Goal: Information Seeking & Learning: Learn about a topic

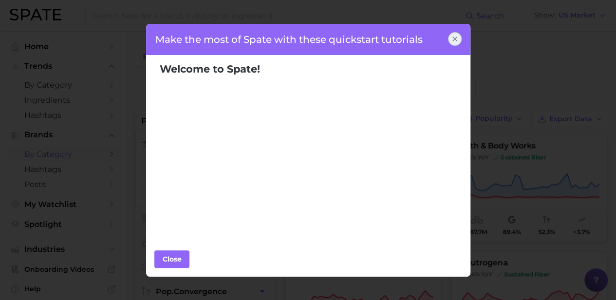
click at [457, 35] on icon at bounding box center [455, 39] width 8 height 8
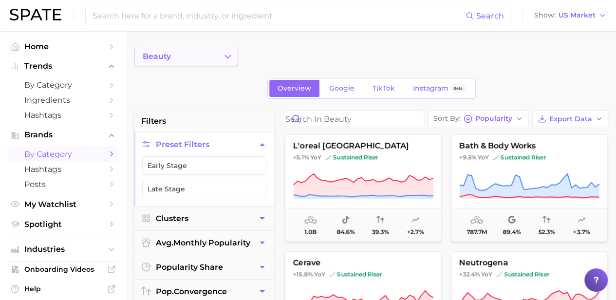
click at [206, 57] on button "beauty" at bounding box center [186, 56] width 104 height 19
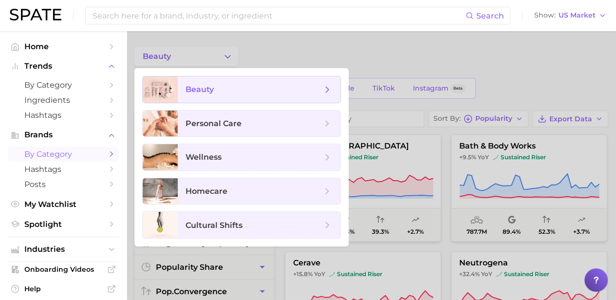
click at [245, 79] on span "beauty" at bounding box center [259, 90] width 163 height 26
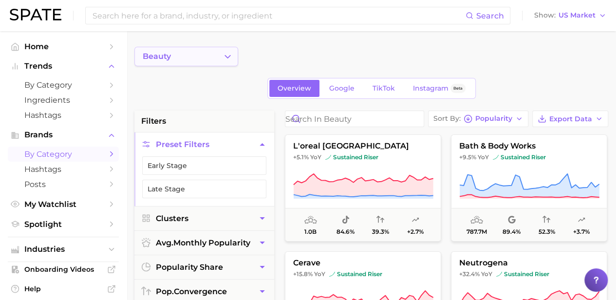
click at [232, 61] on icon "Change Category" at bounding box center [228, 57] width 10 height 10
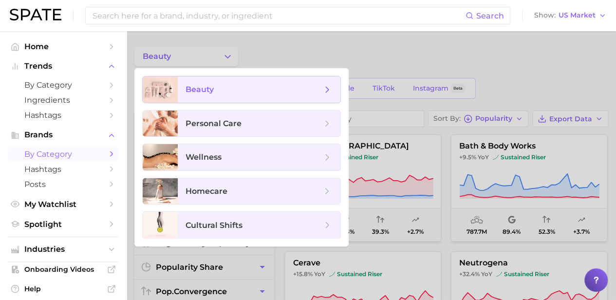
click at [332, 89] on icon at bounding box center [327, 89] width 11 height 11
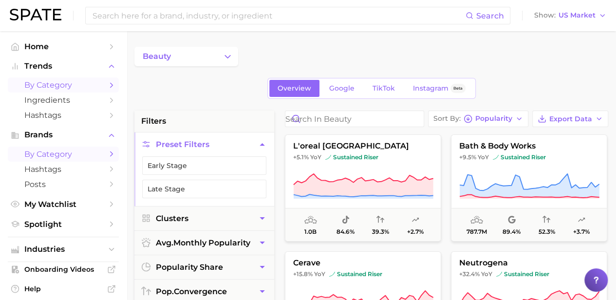
click at [93, 88] on span "by Category" at bounding box center [63, 84] width 78 height 9
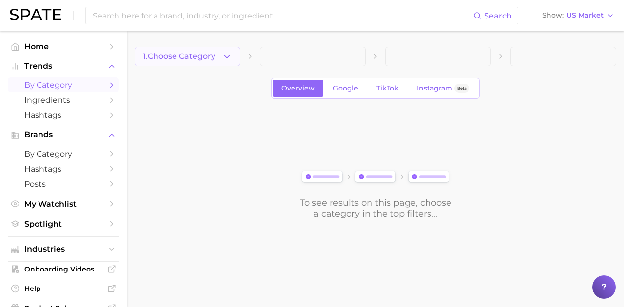
click at [200, 66] on button "1. Choose Category" at bounding box center [187, 56] width 106 height 19
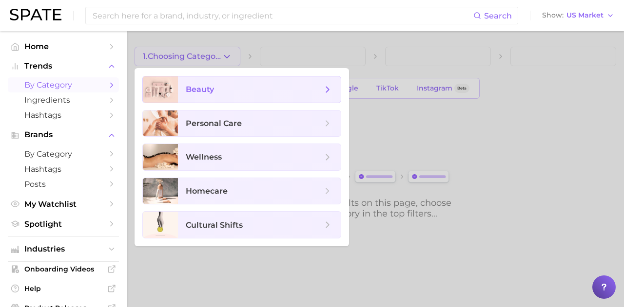
click at [205, 92] on span "beauty" at bounding box center [200, 89] width 28 height 9
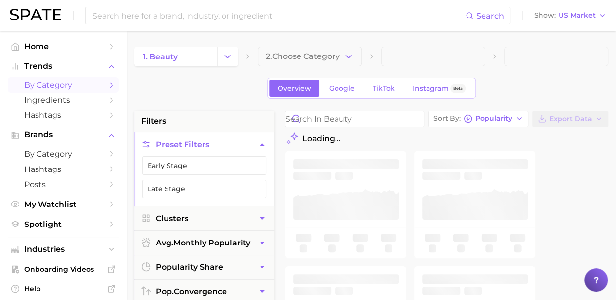
click at [306, 64] on button "2. Choose Category" at bounding box center [310, 56] width 104 height 19
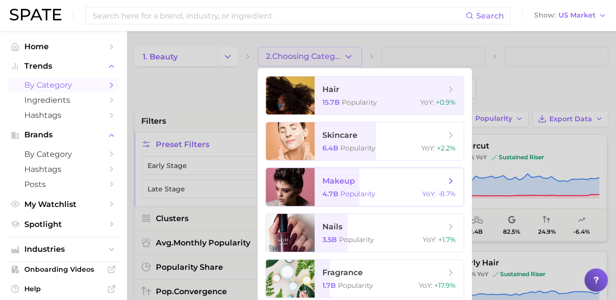
click at [328, 181] on span "makeup" at bounding box center [339, 180] width 33 height 9
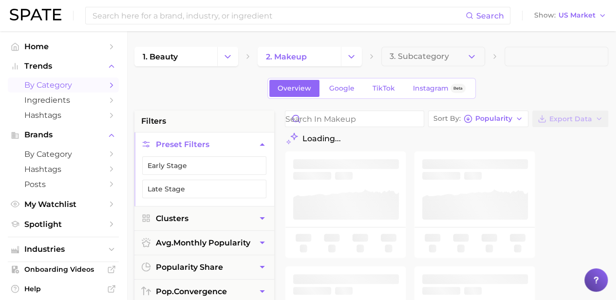
click at [433, 55] on span "3. Subcategory" at bounding box center [419, 56] width 59 height 9
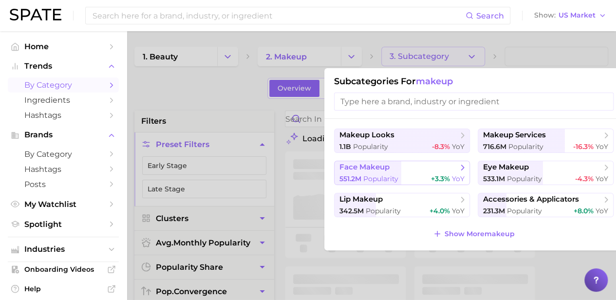
click at [384, 165] on span "face makeup" at bounding box center [365, 167] width 50 height 9
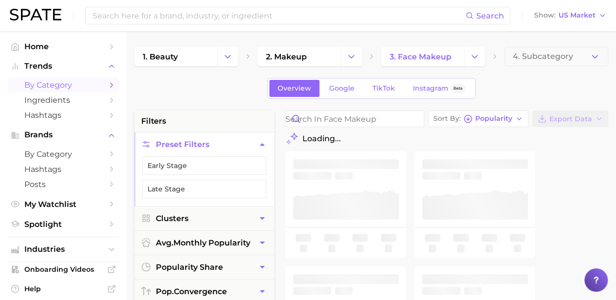
click at [532, 58] on span "4. Subcategory" at bounding box center [543, 56] width 60 height 9
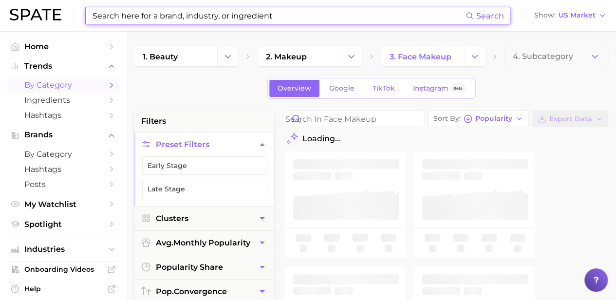
click at [310, 18] on input at bounding box center [279, 15] width 374 height 17
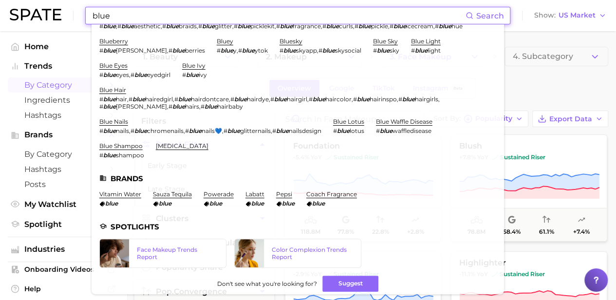
scroll to position [35, 0]
click at [258, 255] on div at bounding box center [249, 253] width 29 height 28
click at [160, 15] on input "blue" at bounding box center [279, 15] width 374 height 17
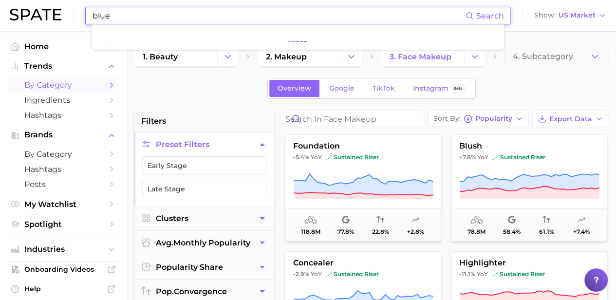
scroll to position [0, 0]
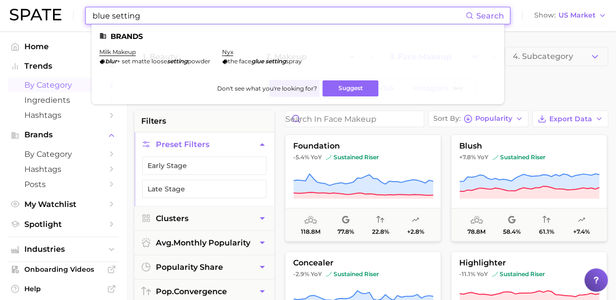
click at [493, 8] on span "Search" at bounding box center [485, 15] width 38 height 17
click at [486, 14] on span "Search" at bounding box center [491, 15] width 28 height 9
click at [470, 23] on span "Search" at bounding box center [485, 15] width 38 height 17
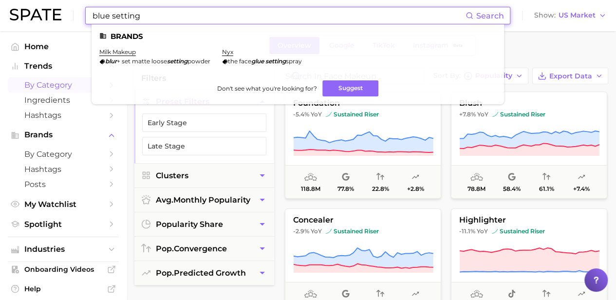
click at [123, 19] on input "blue setting" at bounding box center [279, 15] width 374 height 17
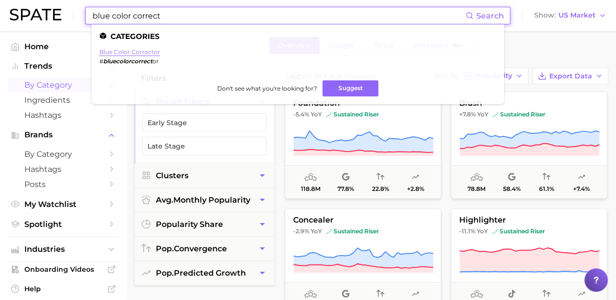
type input "blue color correct"
click at [142, 49] on link "blue color corrector" at bounding box center [129, 51] width 61 height 7
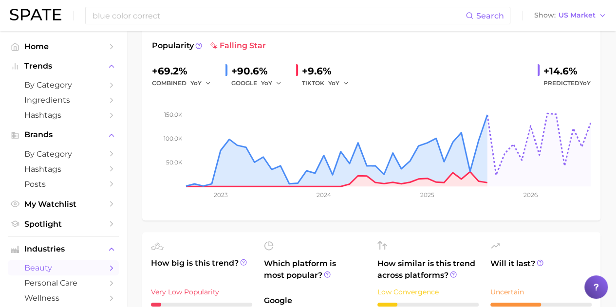
scroll to position [125, 0]
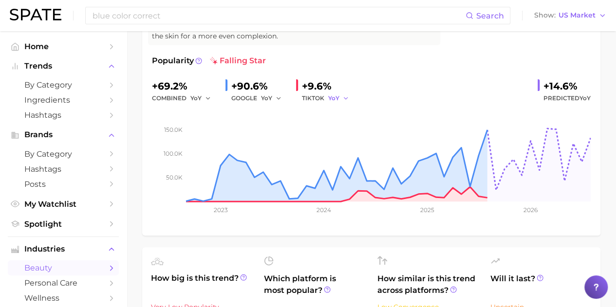
click at [341, 97] on button "YoY" at bounding box center [338, 99] width 21 height 12
click at [318, 84] on div "+9.6%" at bounding box center [329, 86] width 54 height 16
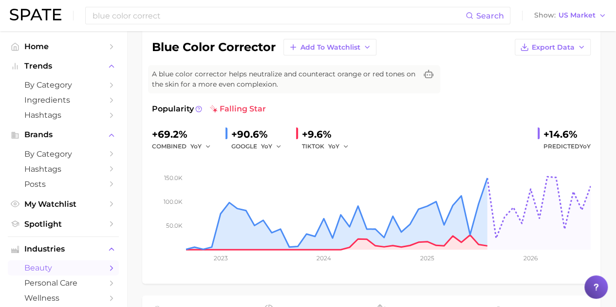
scroll to position [0, 0]
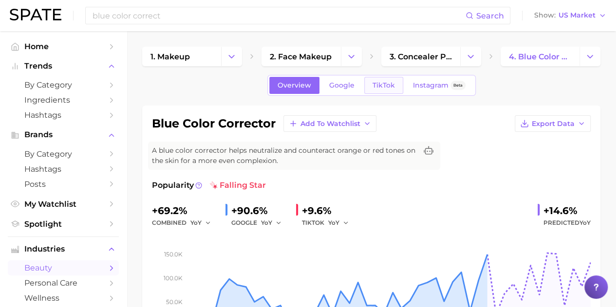
click at [386, 87] on span "TikTok" at bounding box center [384, 85] width 22 height 8
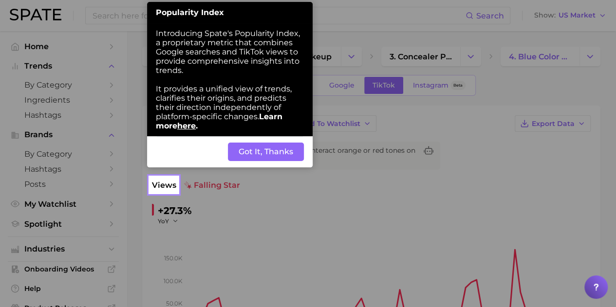
click at [257, 152] on button "Got It, Thanks" at bounding box center [266, 152] width 76 height 19
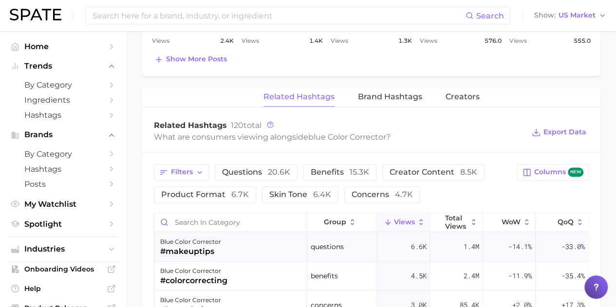
scroll to position [688, 0]
click at [570, 130] on span "Export Data" at bounding box center [565, 131] width 43 height 8
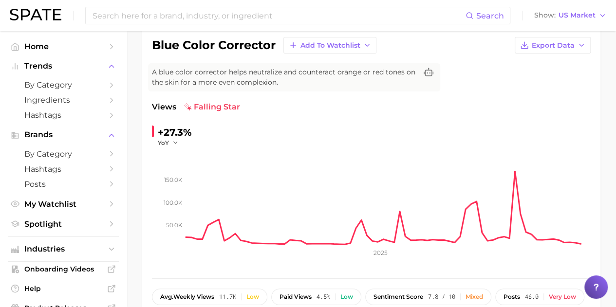
scroll to position [0, 0]
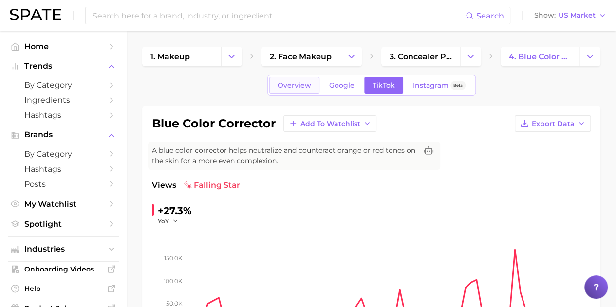
click at [298, 85] on span "Overview" at bounding box center [295, 85] width 34 height 8
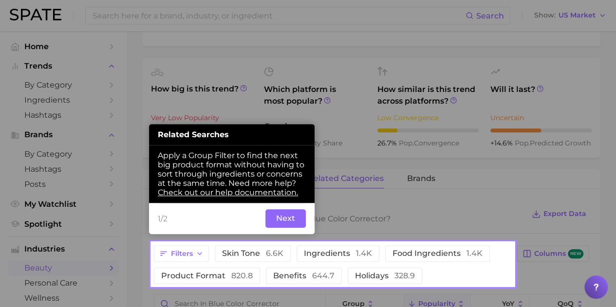
scroll to position [315, 0]
click at [296, 219] on button "Next" at bounding box center [286, 218] width 40 height 19
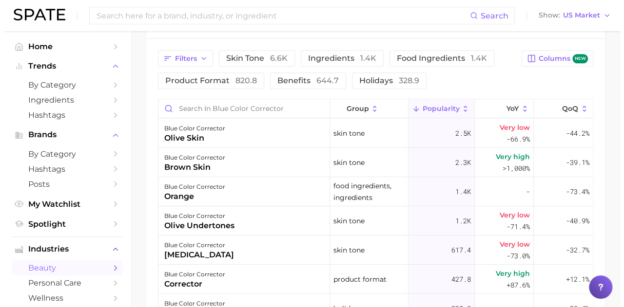
scroll to position [510, 0]
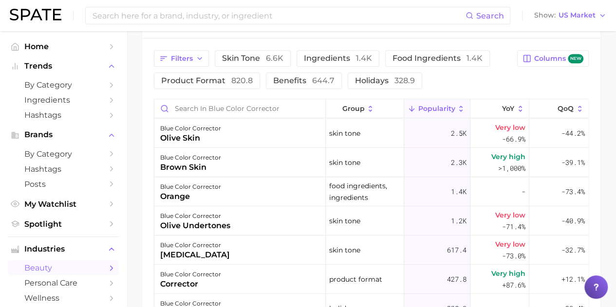
click at [296, 219] on div "blue color corrector olive undertones" at bounding box center [240, 221] width 172 height 29
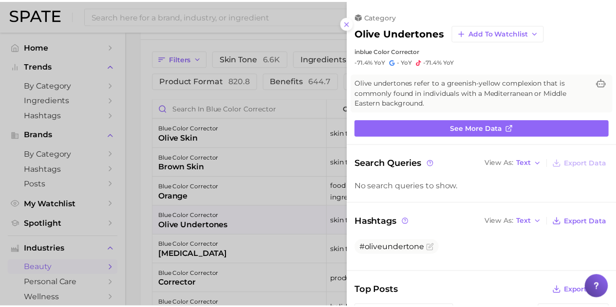
scroll to position [0, 0]
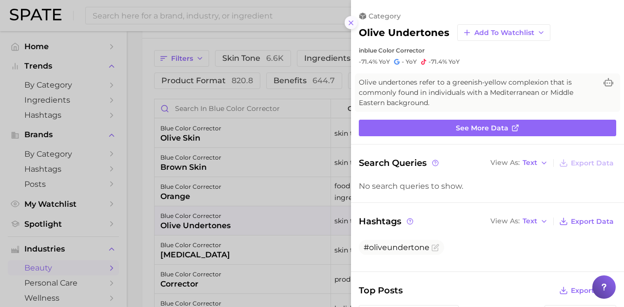
click at [351, 24] on icon at bounding box center [351, 23] width 8 height 8
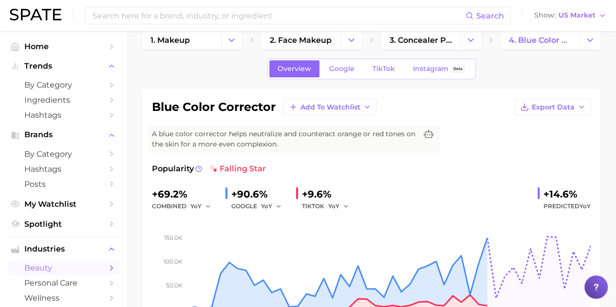
scroll to position [17, 0]
